Goal: Task Accomplishment & Management: Manage account settings

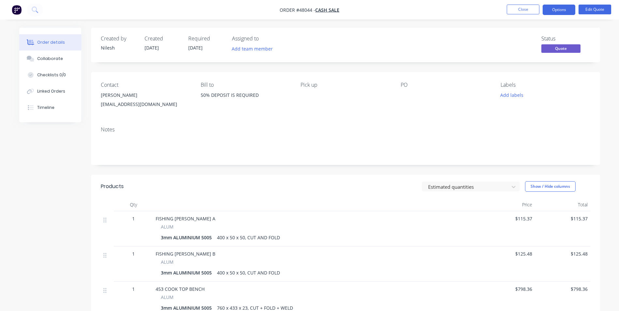
click at [504, 8] on ul "Close Options Edit Quote" at bounding box center [559, 10] width 120 height 10
click at [506, 7] on ul "Close Options Edit Quote" at bounding box center [559, 10] width 120 height 10
click at [510, 8] on button "Close" at bounding box center [523, 10] width 33 height 10
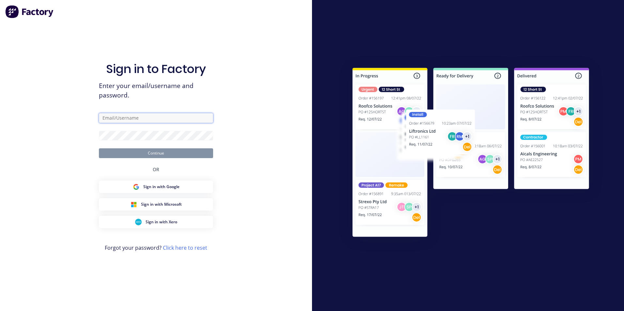
type input "[EMAIL_ADDRESS][DOMAIN_NAME]"
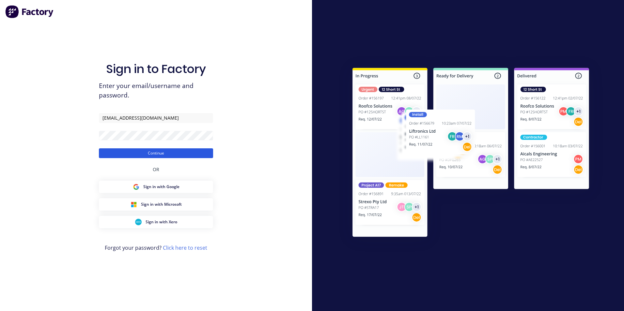
click at [135, 154] on button "Continue" at bounding box center [156, 153] width 114 height 10
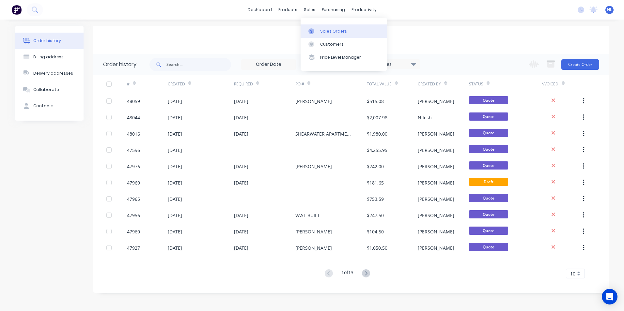
click at [320, 33] on div "Sales Orders" at bounding box center [333, 31] width 27 height 6
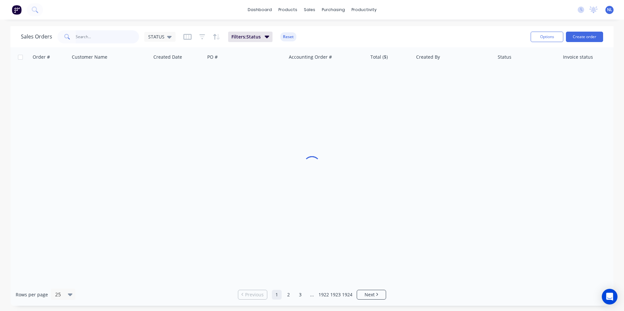
click at [120, 40] on input "text" at bounding box center [108, 36] width 64 height 13
type input "47932"
click at [267, 37] on icon "button" at bounding box center [267, 37] width 5 height 3
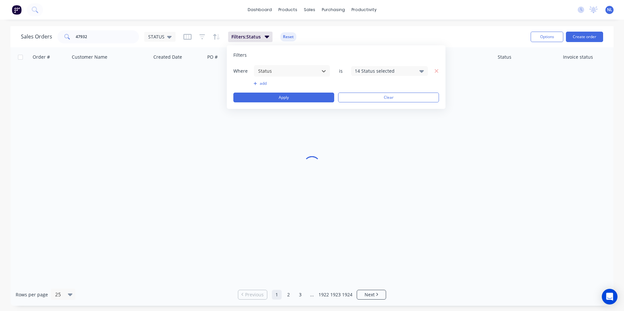
click at [365, 75] on div "14 Status selected" at bounding box center [389, 71] width 77 height 10
click at [400, 54] on div "Filters" at bounding box center [336, 55] width 206 height 7
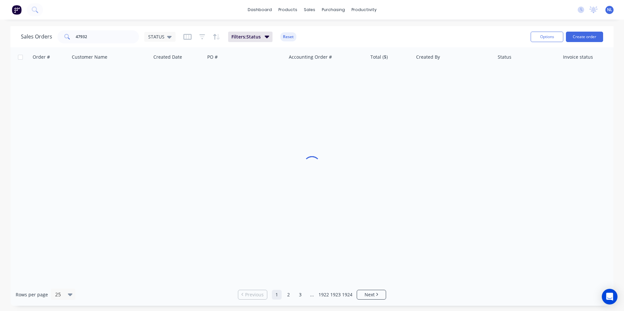
click at [340, 34] on div "Sales Orders 47932 STATUS Filters: Status Reset" at bounding box center [273, 37] width 504 height 16
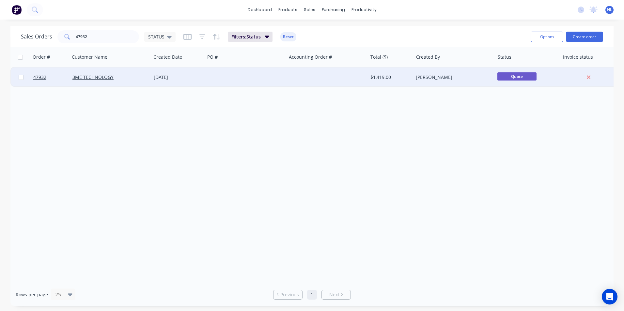
click at [297, 75] on div at bounding box center [326, 78] width 81 height 20
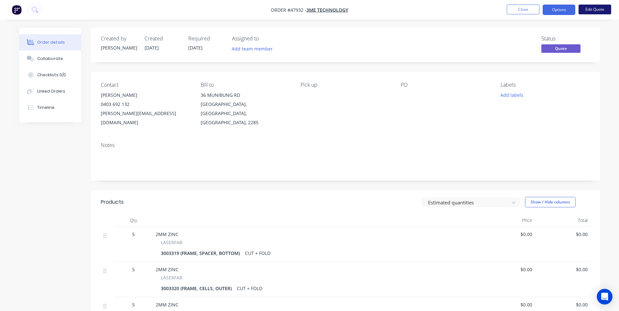
click at [585, 11] on button "Edit Quote" at bounding box center [594, 10] width 33 height 10
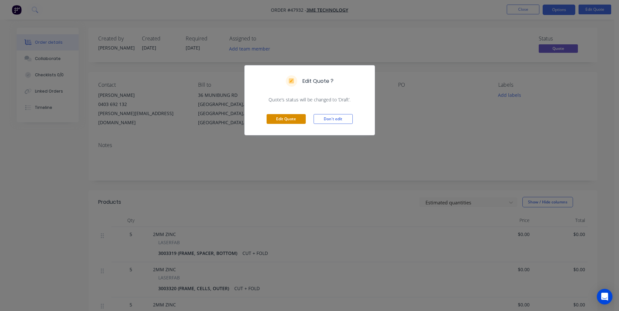
click at [290, 121] on button "Edit Quote" at bounding box center [286, 119] width 39 height 10
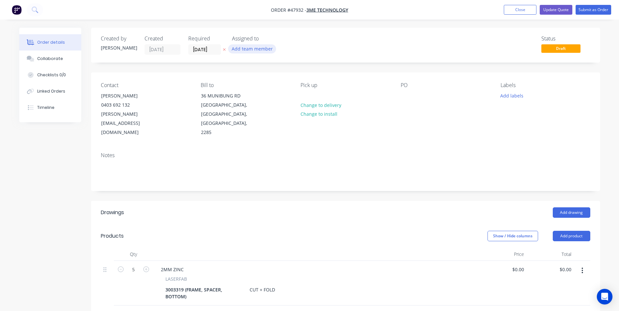
click at [251, 51] on button "Add team member" at bounding box center [252, 48] width 48 height 9
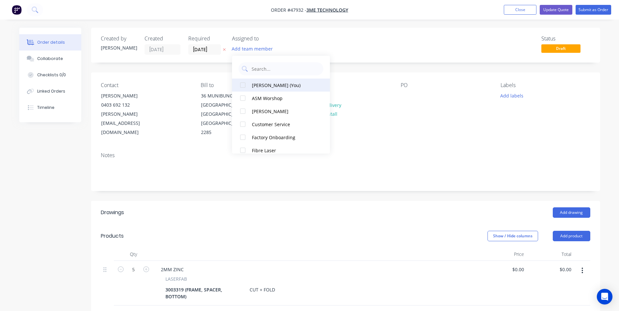
click at [281, 89] on button "[PERSON_NAME] (You)" at bounding box center [281, 85] width 98 height 13
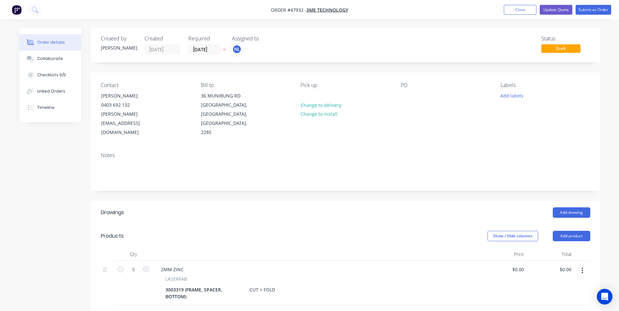
click at [337, 46] on div "Status Draft" at bounding box center [443, 45] width 293 height 19
click at [203, 46] on input "[DATE]" at bounding box center [205, 50] width 32 height 10
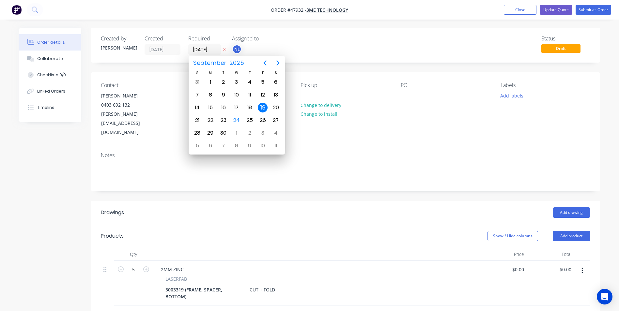
click at [379, 168] on div "Notes" at bounding box center [345, 169] width 509 height 44
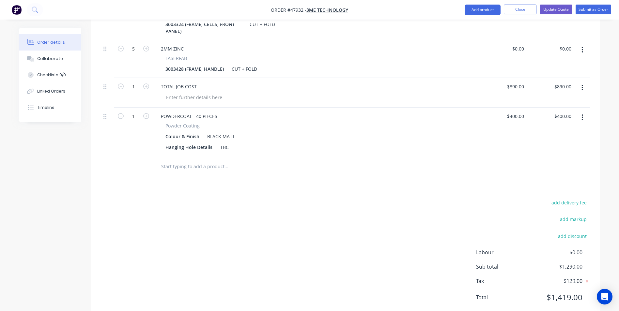
scroll to position [338, 0]
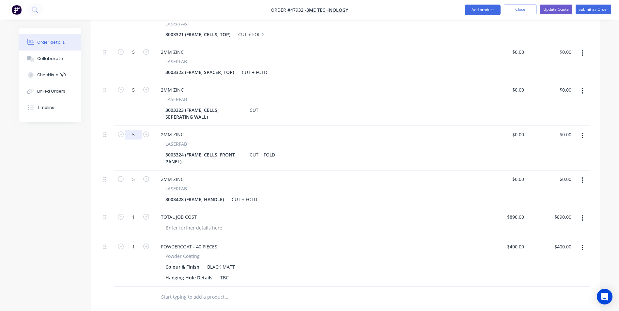
drag, startPoint x: 140, startPoint y: 118, endPoint x: 56, endPoint y: 126, distance: 84.5
click at [56, 126] on div "Created by [PERSON_NAME] Created [DATE] Required [DATE] Assigned to NL Status D…" at bounding box center [309, 75] width 581 height 770
type input "10"
click at [382, 105] on div "2MM ZINC LASERFAB 3003323 (FRAME, CELLS, SEPERATING WALL) CUT" at bounding box center [316, 103] width 326 height 45
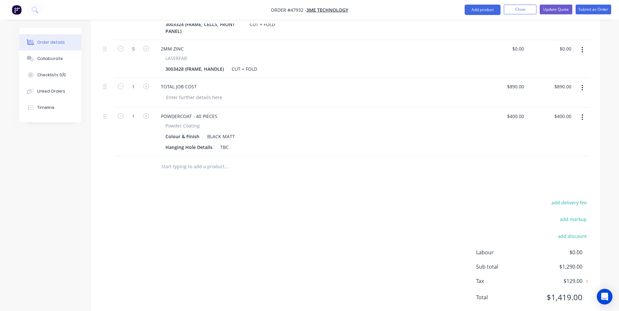
scroll to position [371, 0]
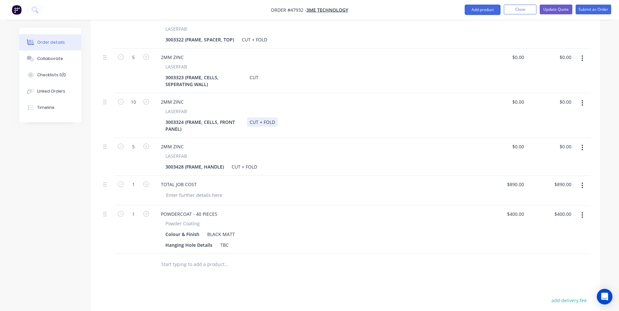
click at [380, 117] on div "3003324 (FRAME, CELLS, FRONT PANEL) CUT + FOLD" at bounding box center [315, 125] width 304 height 16
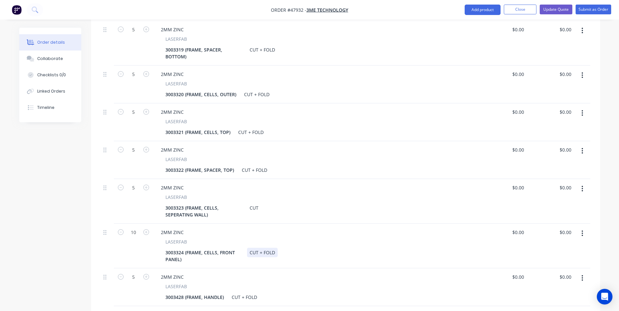
scroll to position [175, 0]
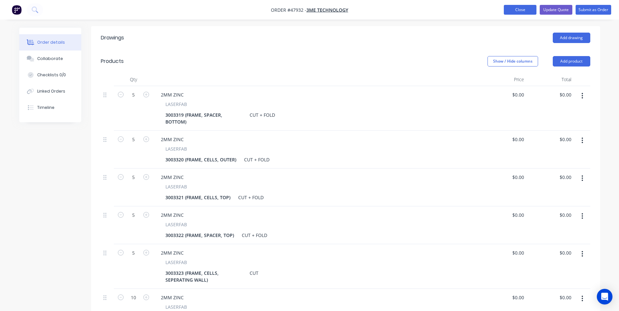
click at [529, 13] on button "Close" at bounding box center [520, 10] width 33 height 10
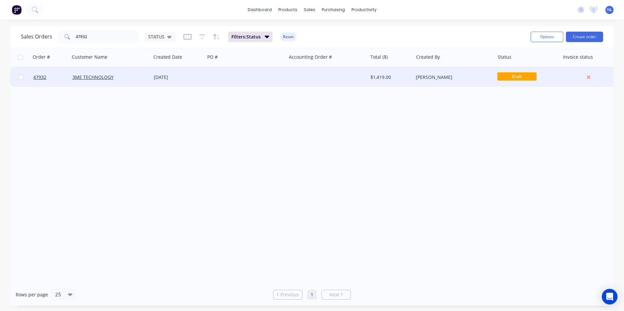
click at [364, 83] on div at bounding box center [326, 78] width 81 height 20
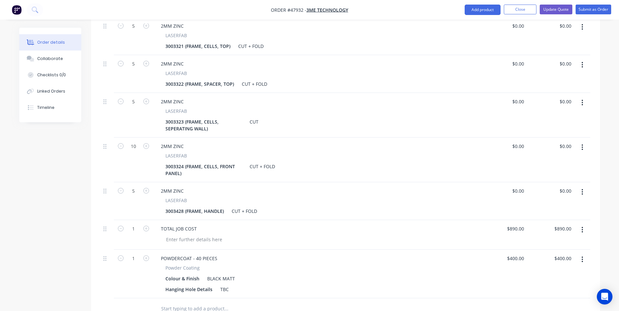
scroll to position [359, 0]
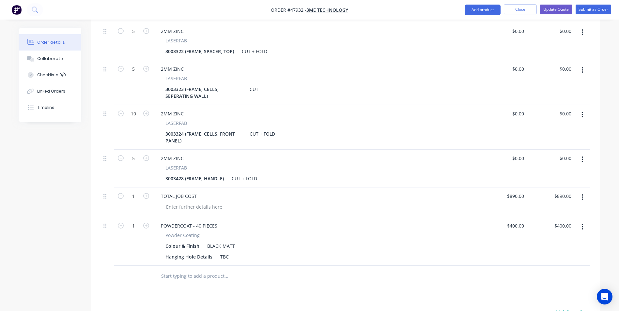
click at [425, 188] on div "TOTAL JOB COST" at bounding box center [316, 203] width 326 height 30
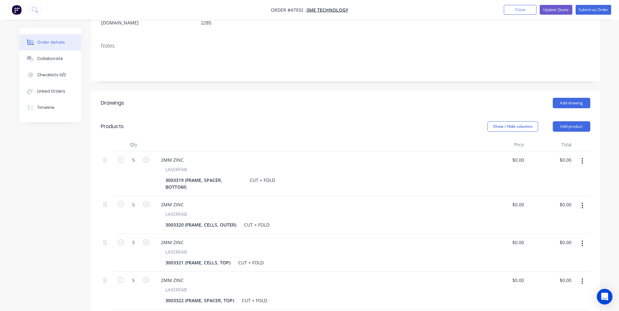
scroll to position [77, 0]
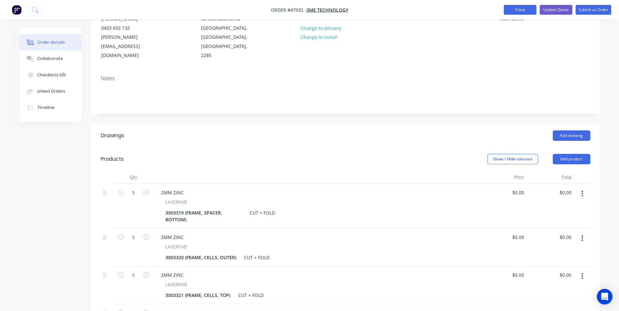
click at [531, 10] on button "Close" at bounding box center [520, 10] width 33 height 10
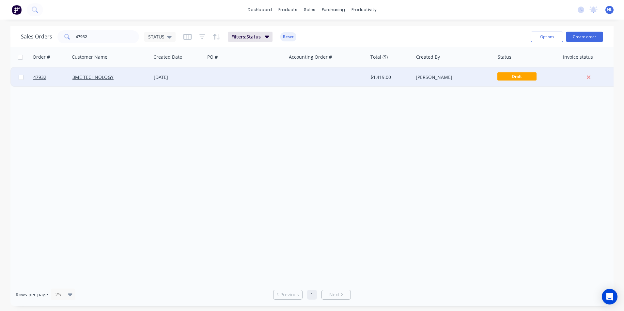
click at [398, 83] on div "$1,419.00" at bounding box center [391, 78] width 46 height 20
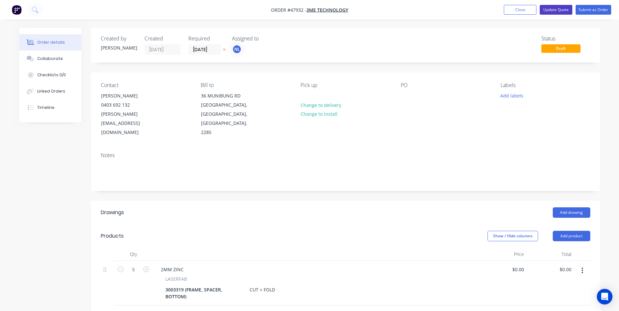
click at [554, 11] on button "Update Quote" at bounding box center [556, 10] width 33 height 10
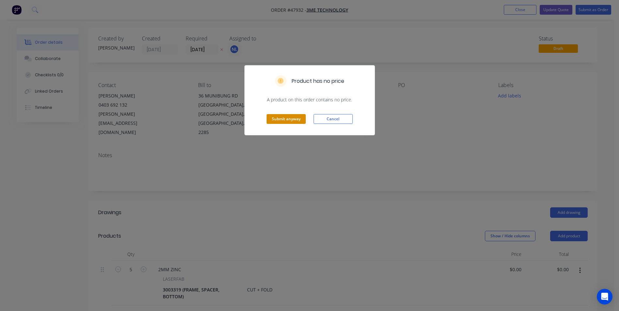
click at [293, 116] on button "Submit anyway" at bounding box center [286, 119] width 39 height 10
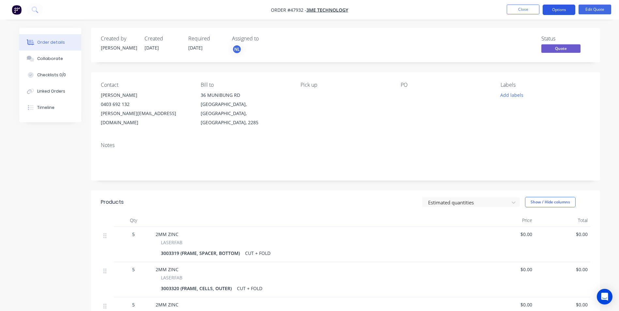
click at [562, 13] on button "Options" at bounding box center [559, 10] width 33 height 10
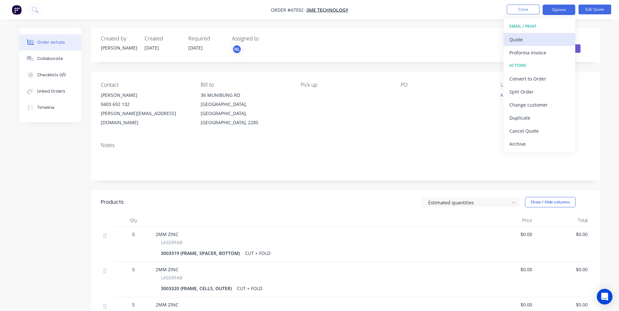
click at [539, 43] on div "Quote" at bounding box center [539, 39] width 60 height 9
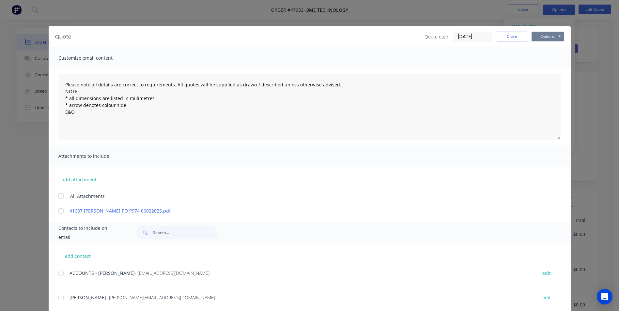
click at [539, 32] on button "Options" at bounding box center [547, 37] width 33 height 10
click at [543, 58] on button "Print" at bounding box center [552, 59] width 42 height 11
